Goal: Task Accomplishment & Management: Use online tool/utility

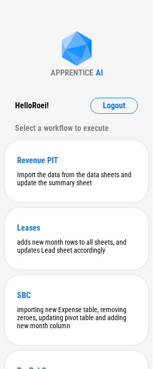
click at [27, 30] on div "APPRENTICE AI Hello Roei ! Logout Select a workflow to execute Revenue PIT Impo…" at bounding box center [76, 349] width 153 height 698
click at [36, 62] on div "APPRENTICE AI Hello Roei ! Logout Select a workflow to execute Revenue PIT Impo…" at bounding box center [76, 349] width 153 height 698
click at [114, 345] on div "SBC importing new Expense table, removing zeroes, updating pivot table and addi…" at bounding box center [76, 309] width 143 height 69
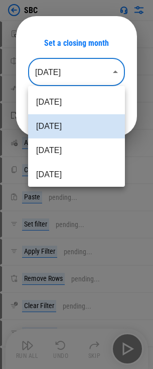
click at [88, 59] on body "SBC Move Or Copy Sheet pending... Rename Sheet pending... Reorder Sheet pending…" at bounding box center [76, 184] width 153 height 369
click at [62, 93] on li "Sep 2025" at bounding box center [76, 102] width 97 height 24
type input "********"
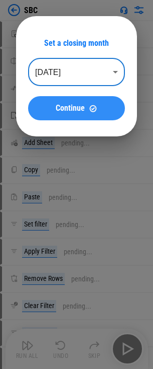
click at [98, 111] on div "Continue" at bounding box center [76, 108] width 73 height 9
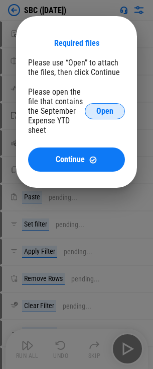
click at [95, 110] on button "Open" at bounding box center [105, 111] width 40 height 16
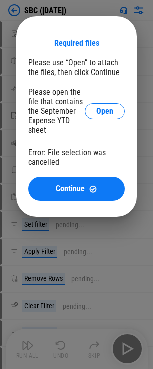
click at [5, 17] on div "Required files Please use “Open” to attach the files, then click Continue Pleas…" at bounding box center [76, 116] width 153 height 233
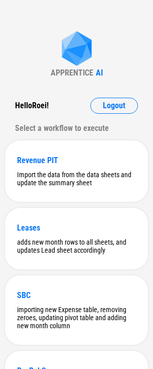
click at [47, 21] on div "APPRENTICE AI Hello Roei ! Logout Select a workflow to execute Revenue PIT Impo…" at bounding box center [76, 349] width 153 height 698
click at [46, 88] on div "APPRENTICE AI Hello Roei ! Logout Select a workflow to execute Revenue PIT Impo…" at bounding box center [76, 349] width 153 height 698
click at [114, 345] on div "SBC importing new Expense table, removing zeroes, updating pivot table and addi…" at bounding box center [76, 309] width 143 height 69
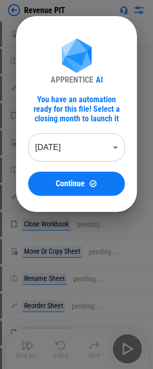
click at [40, 150] on body "Revenue PIT Move Or Copy Sheet pending... Rename Sheet pending... Reorder Sheet…" at bounding box center [76, 184] width 153 height 369
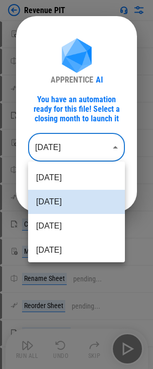
click at [65, 222] on li "[DATE]" at bounding box center [76, 226] width 97 height 24
type input "********"
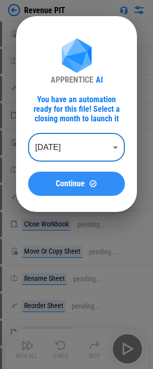
click at [70, 183] on span "Continue" at bounding box center [70, 184] width 29 height 8
